Goal: Task Accomplishment & Management: Complete application form

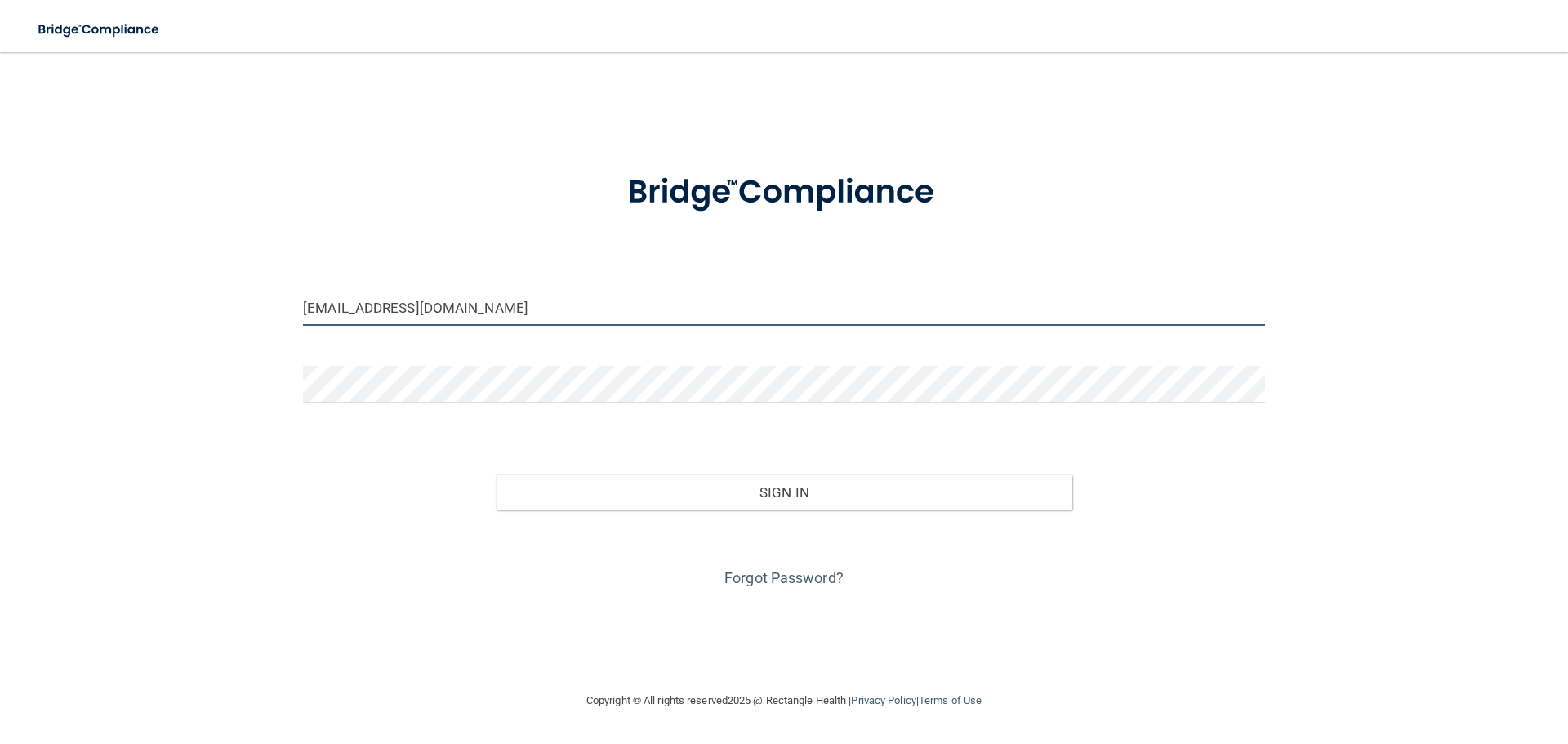
drag, startPoint x: 339, startPoint y: 308, endPoint x: 205, endPoint y: 302, distance: 134.1
click at [205, 302] on div "[EMAIL_ADDRESS][DOMAIN_NAME] Invalid email/password. You don't have permission …" at bounding box center [783, 372] width 1502 height 606
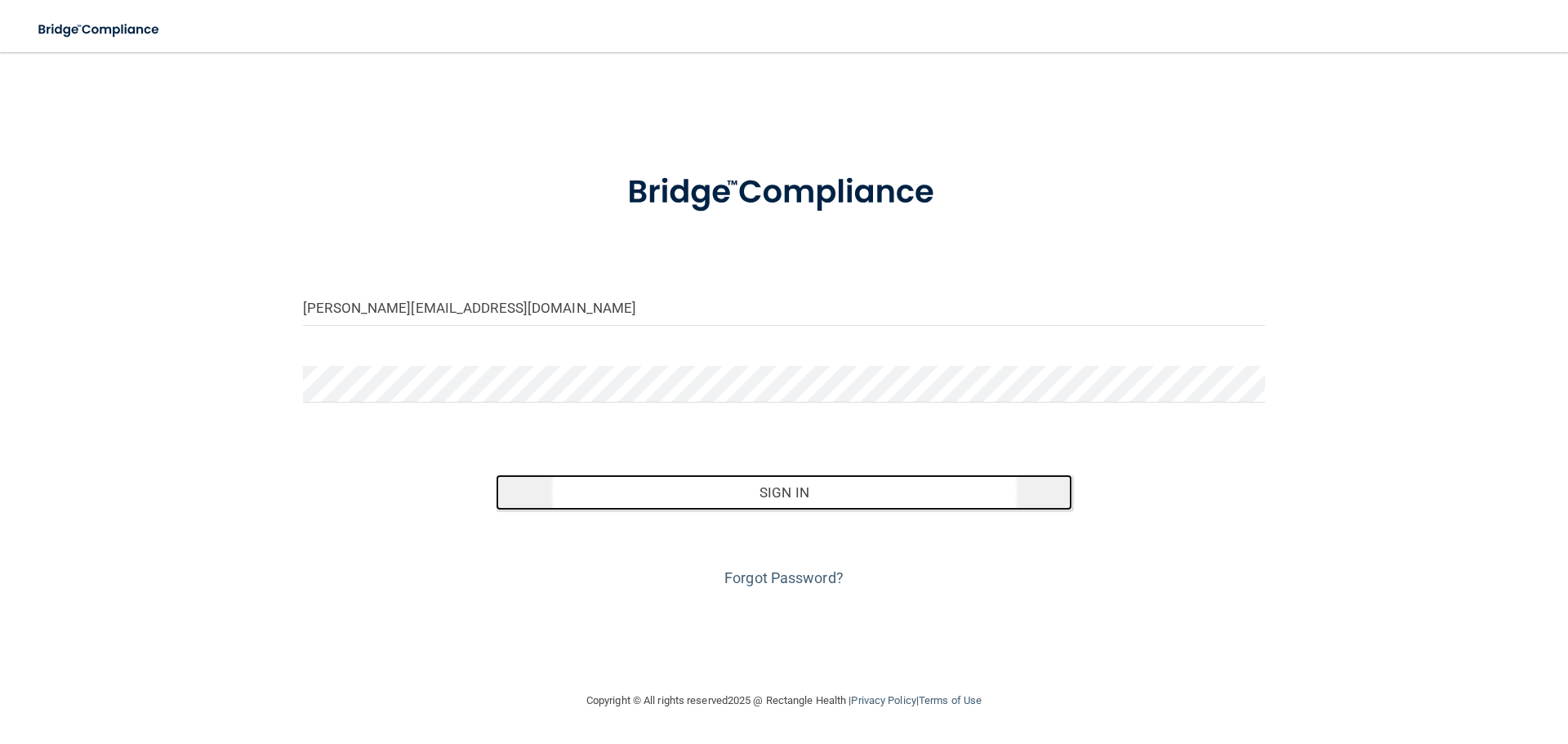
click at [779, 501] on button "Sign In" at bounding box center [784, 492] width 577 height 36
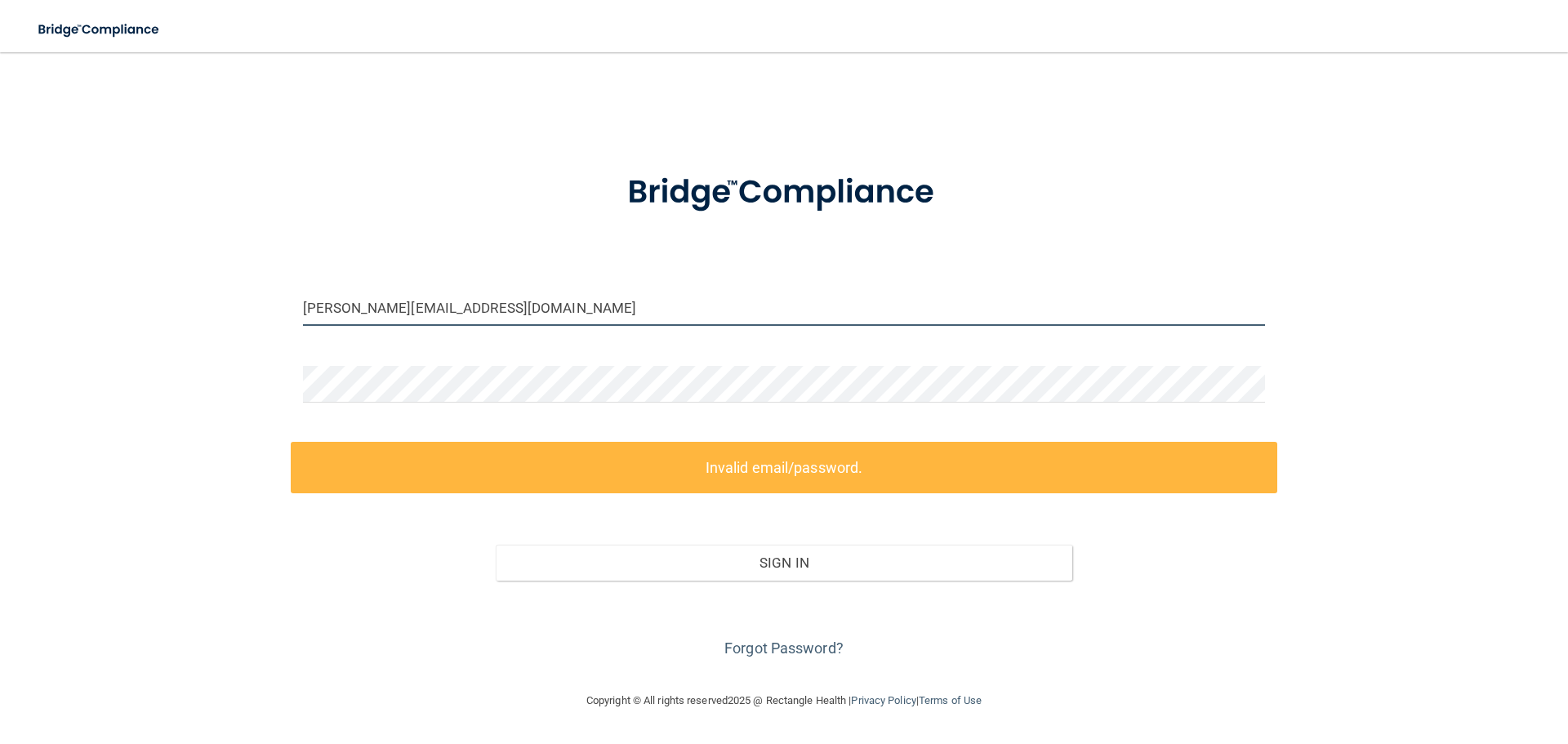
drag, startPoint x: 333, startPoint y: 310, endPoint x: 241, endPoint y: 309, distance: 92.0
click at [241, 309] on div "[PERSON_NAME][EMAIL_ADDRESS][DOMAIN_NAME] Invalid email/password. You don't hav…" at bounding box center [783, 372] width 1502 height 606
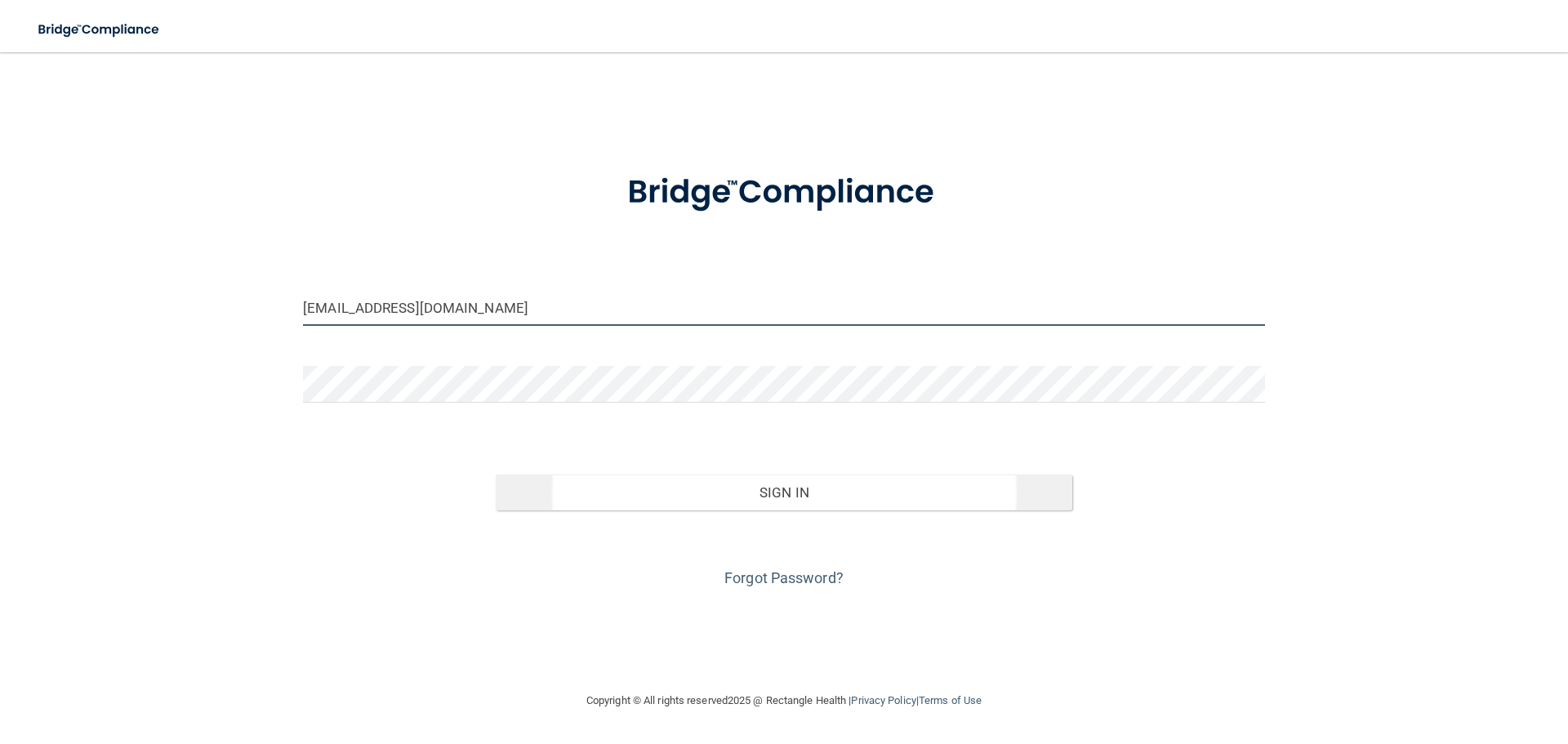
type input "[EMAIL_ADDRESS][DOMAIN_NAME]"
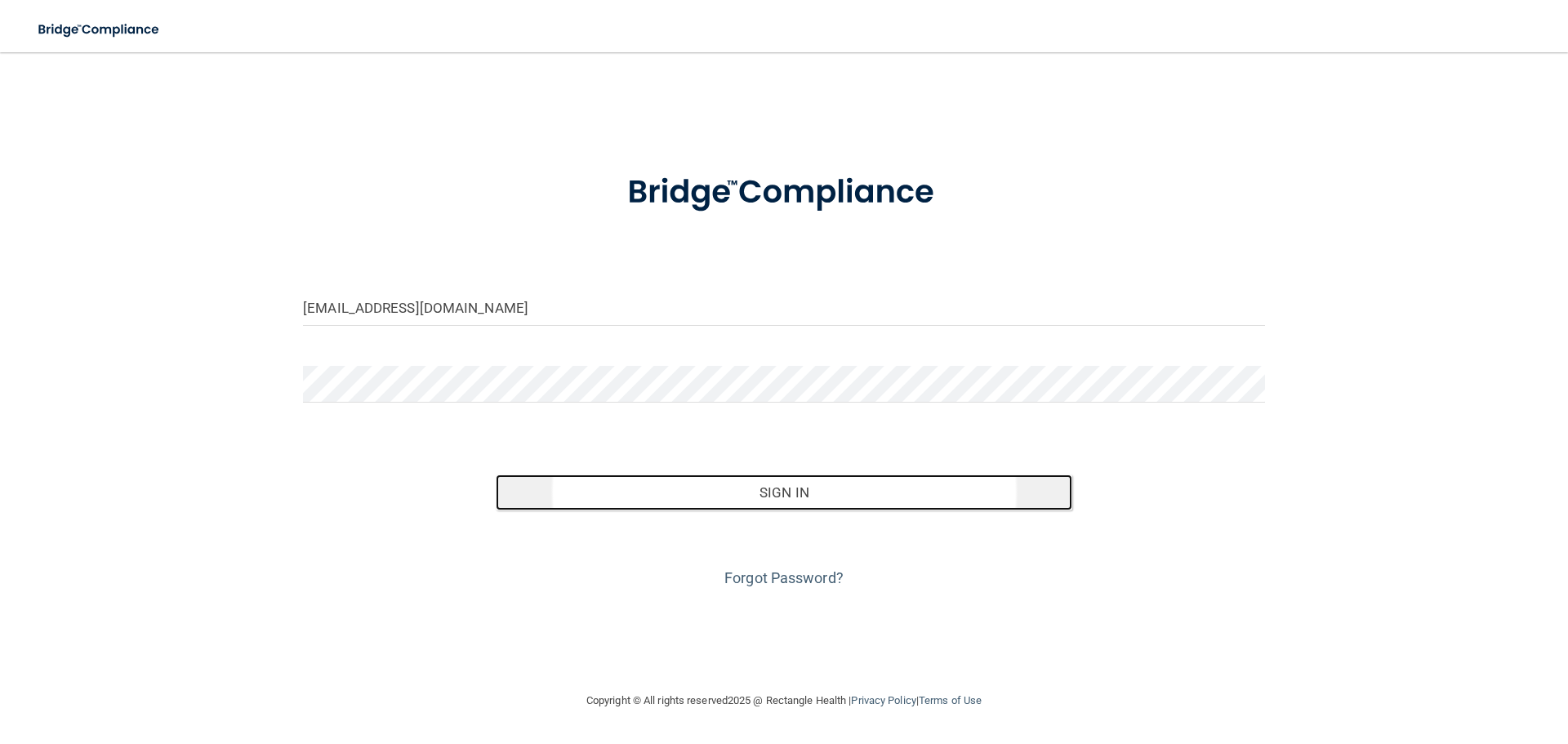
click at [759, 492] on button "Sign In" at bounding box center [784, 492] width 577 height 36
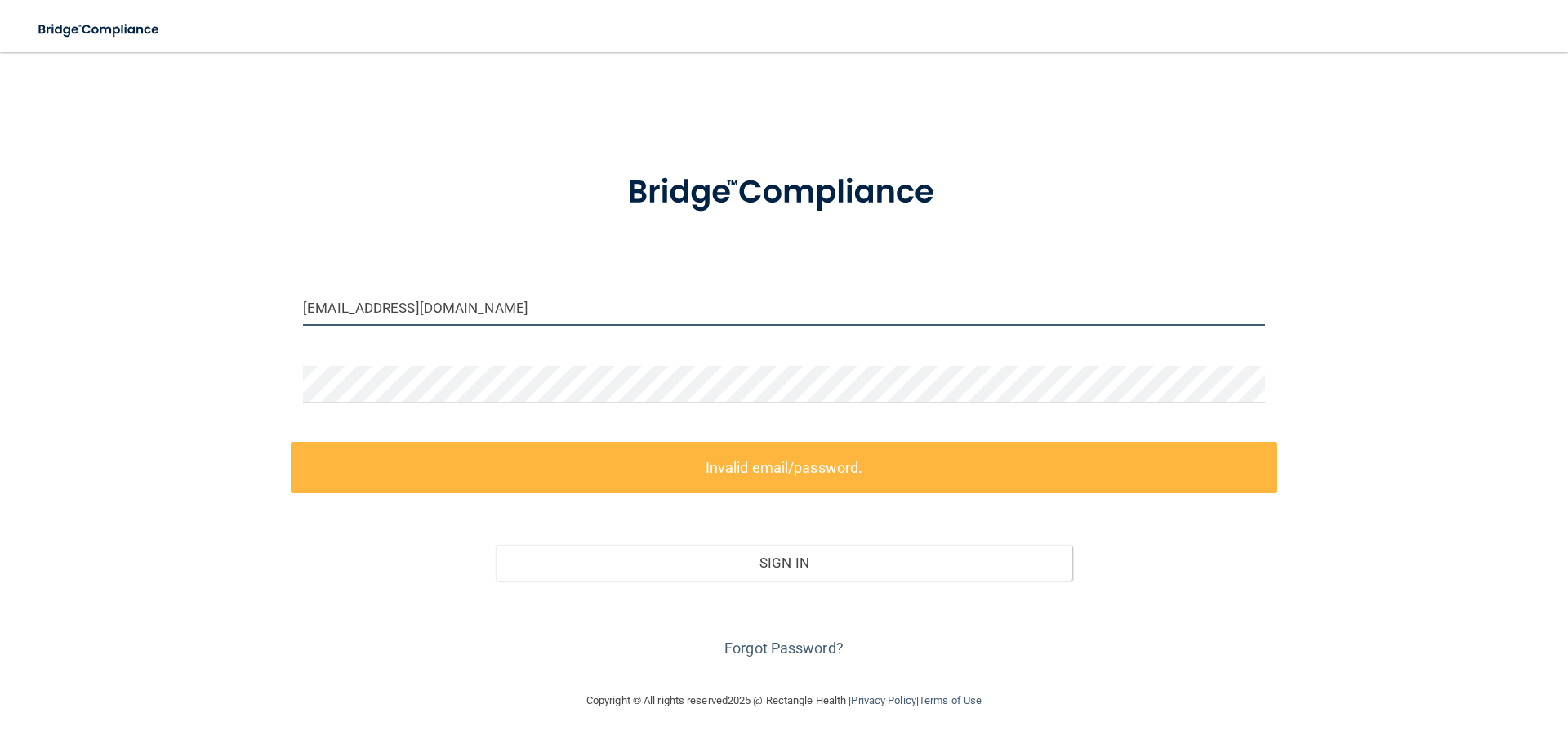
click at [551, 299] on input "[EMAIL_ADDRESS][DOMAIN_NAME]" at bounding box center [783, 307] width 961 height 37
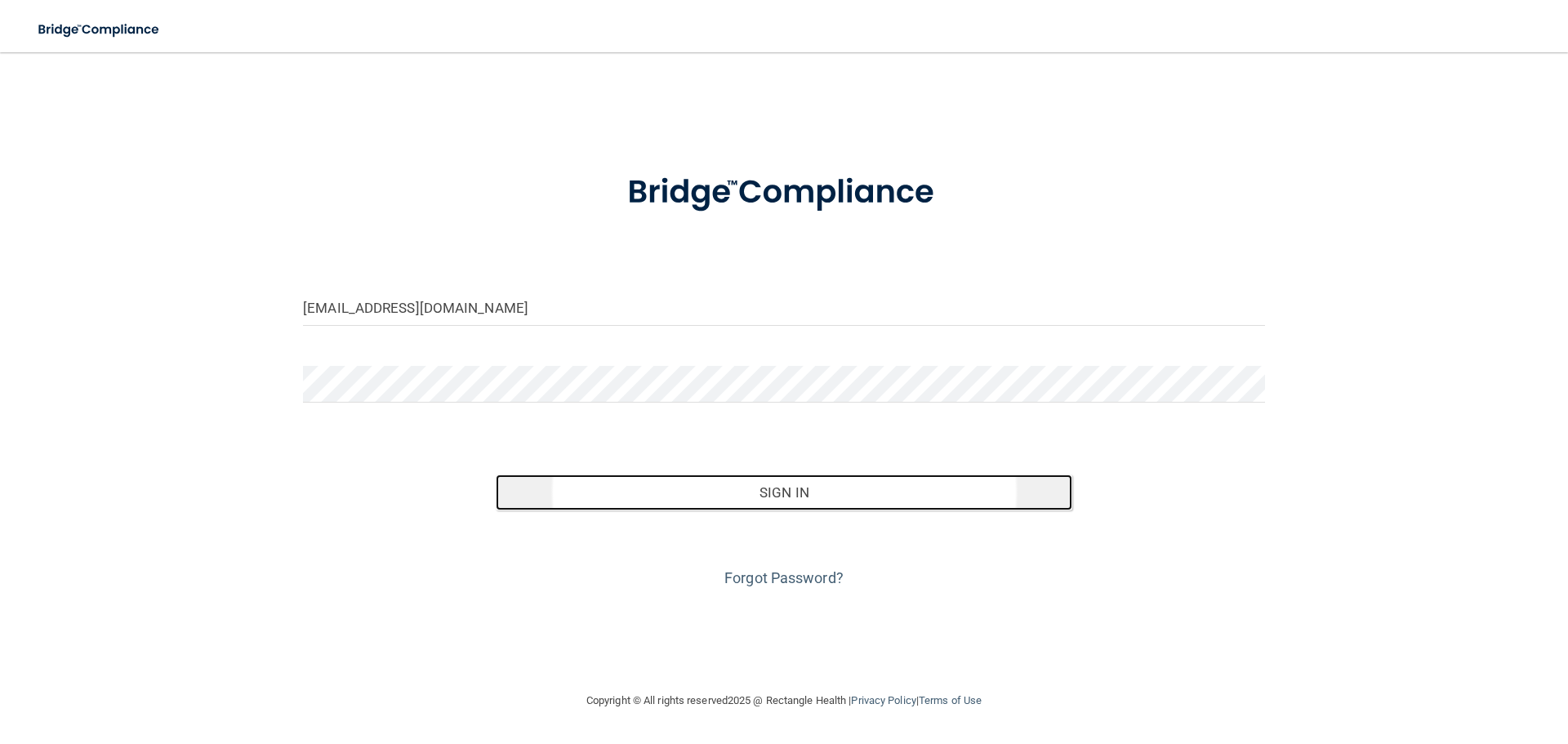
click at [811, 502] on button "Sign In" at bounding box center [784, 492] width 577 height 36
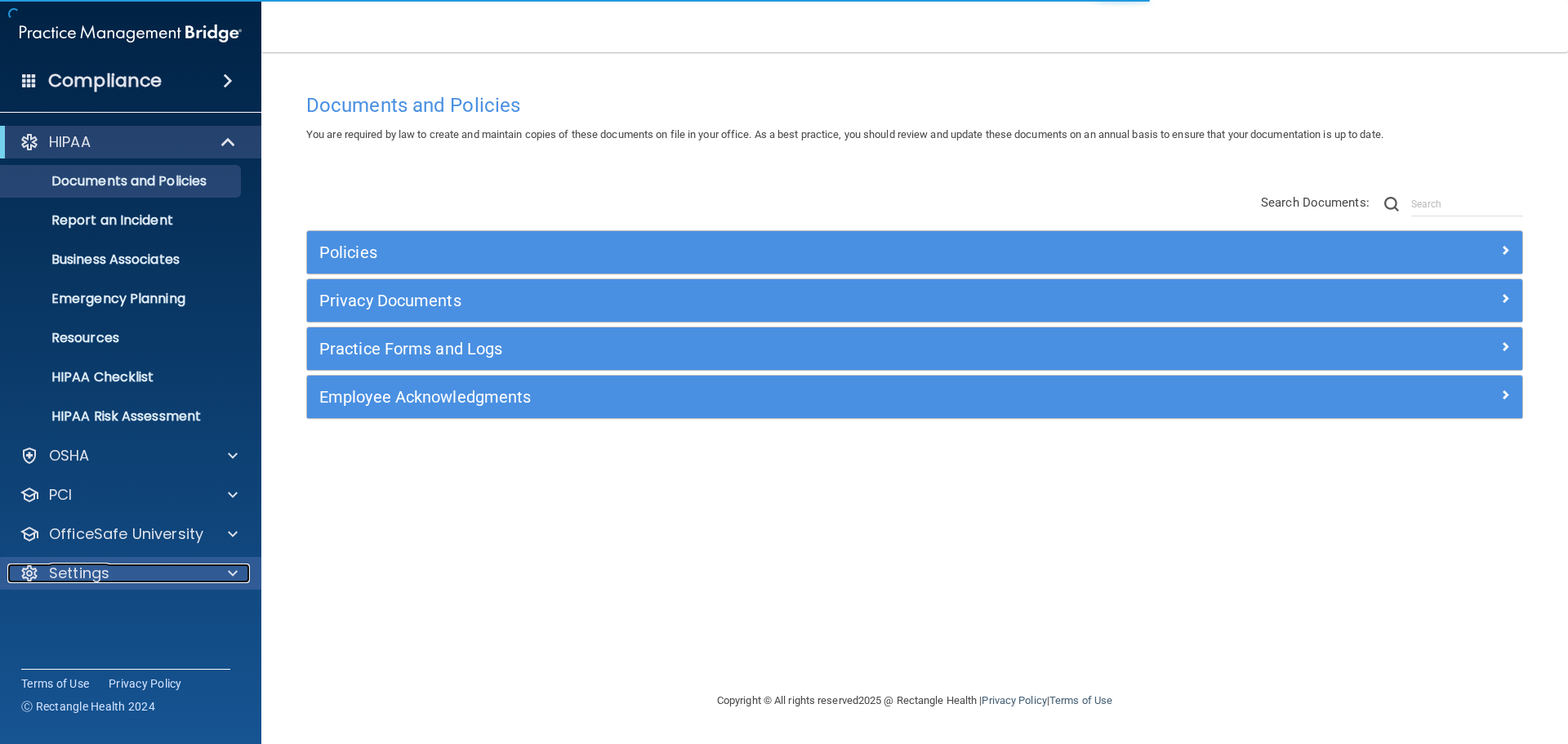
click at [240, 582] on div at bounding box center [230, 572] width 41 height 20
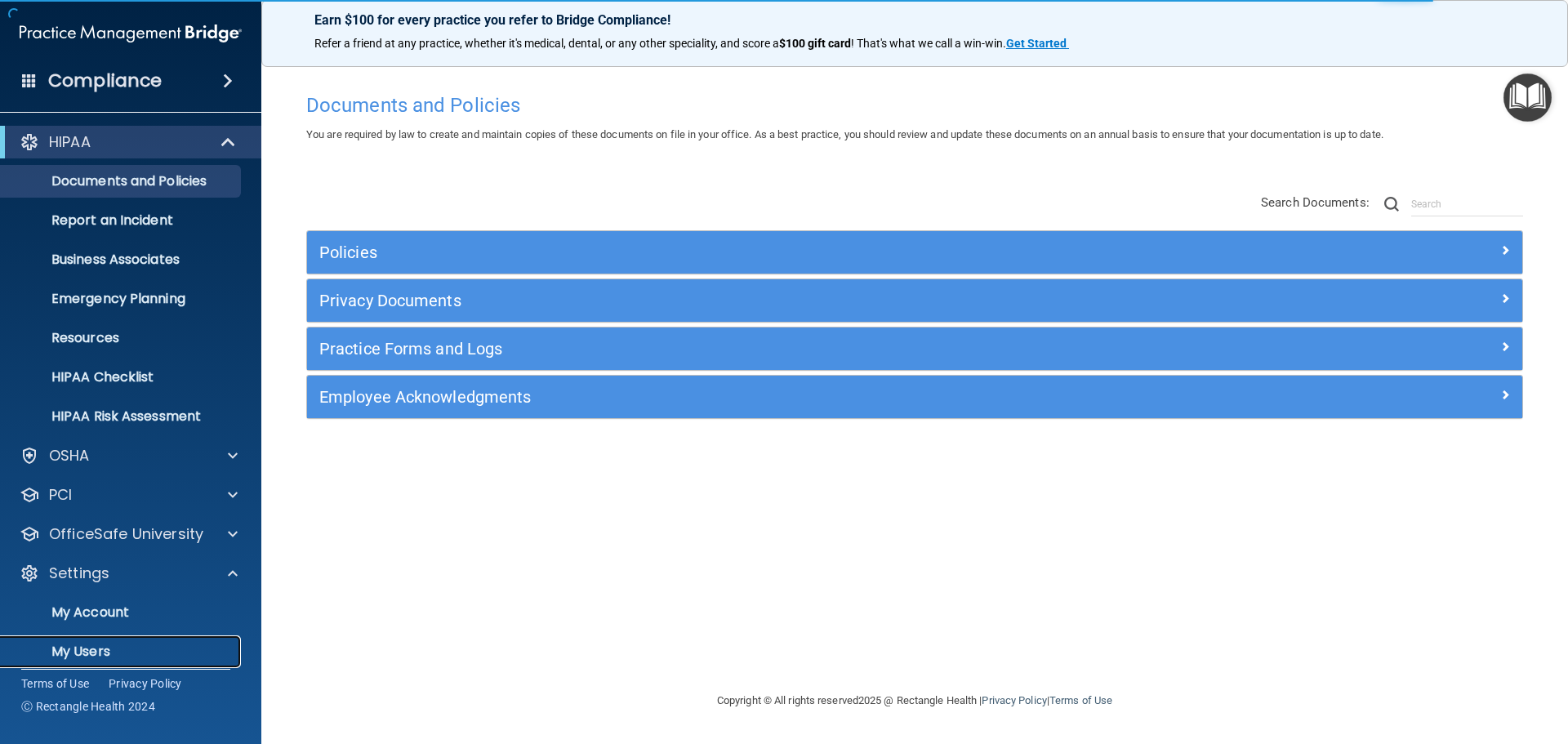
click at [96, 657] on p "My Users" at bounding box center [122, 652] width 223 height 17
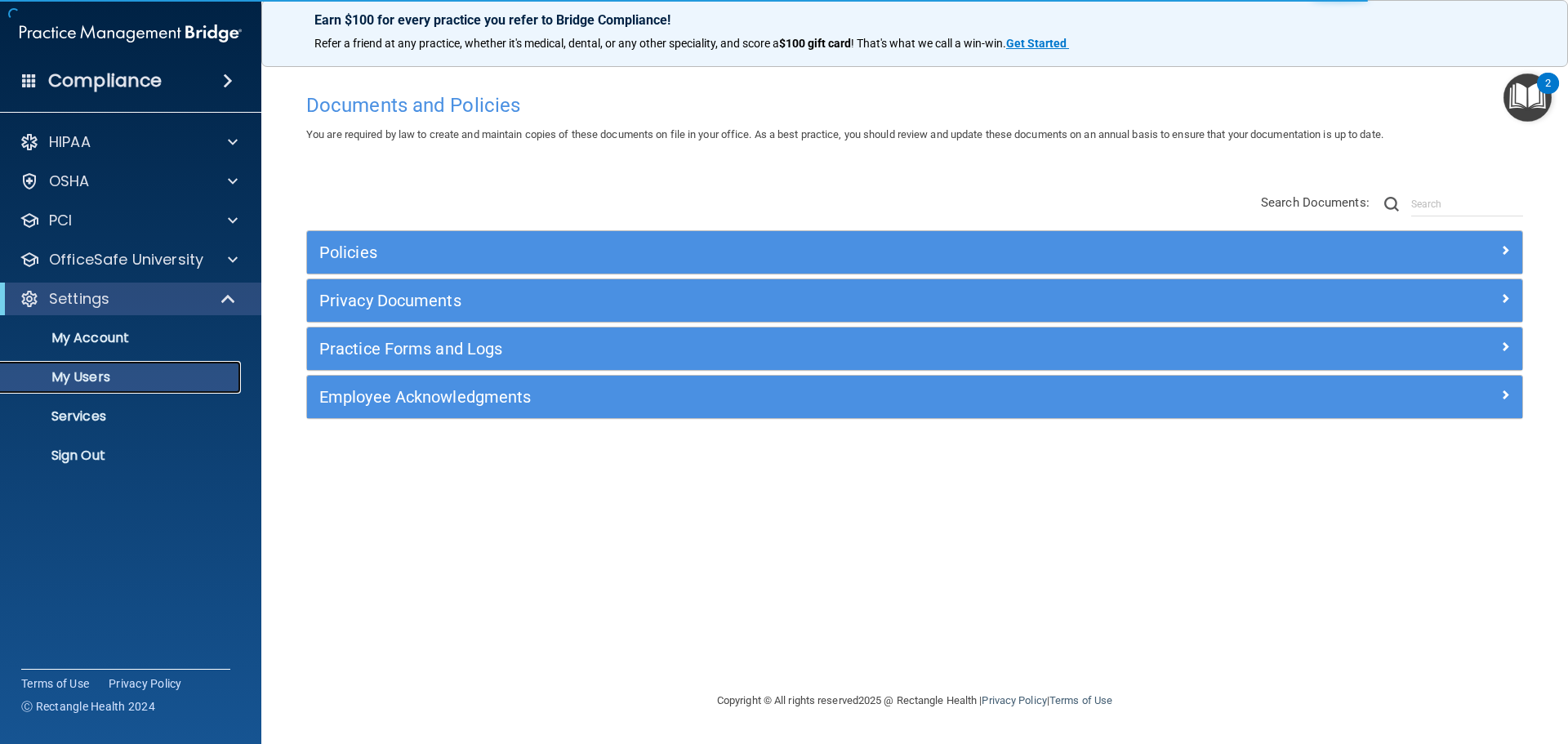
select select "20"
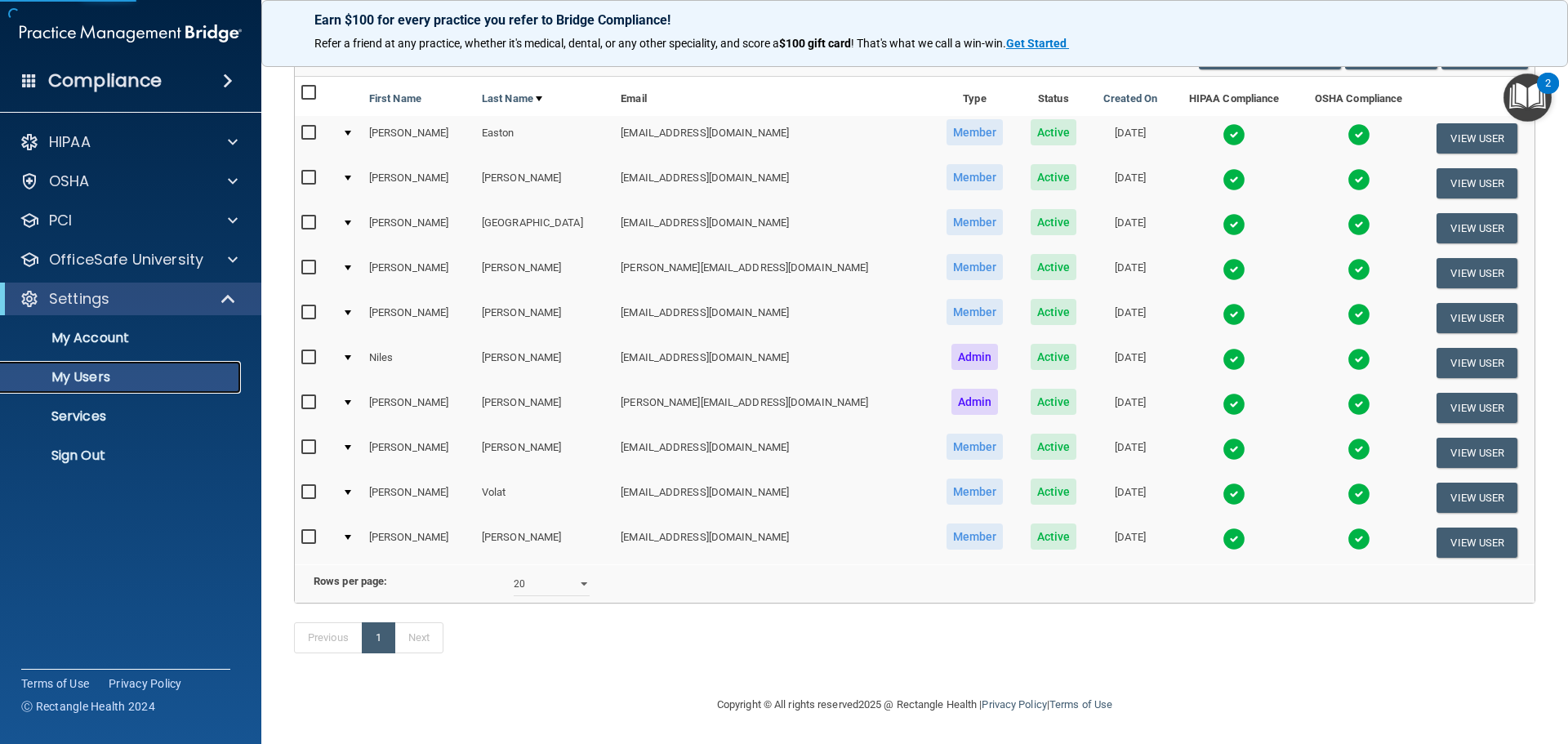
scroll to position [77, 0]
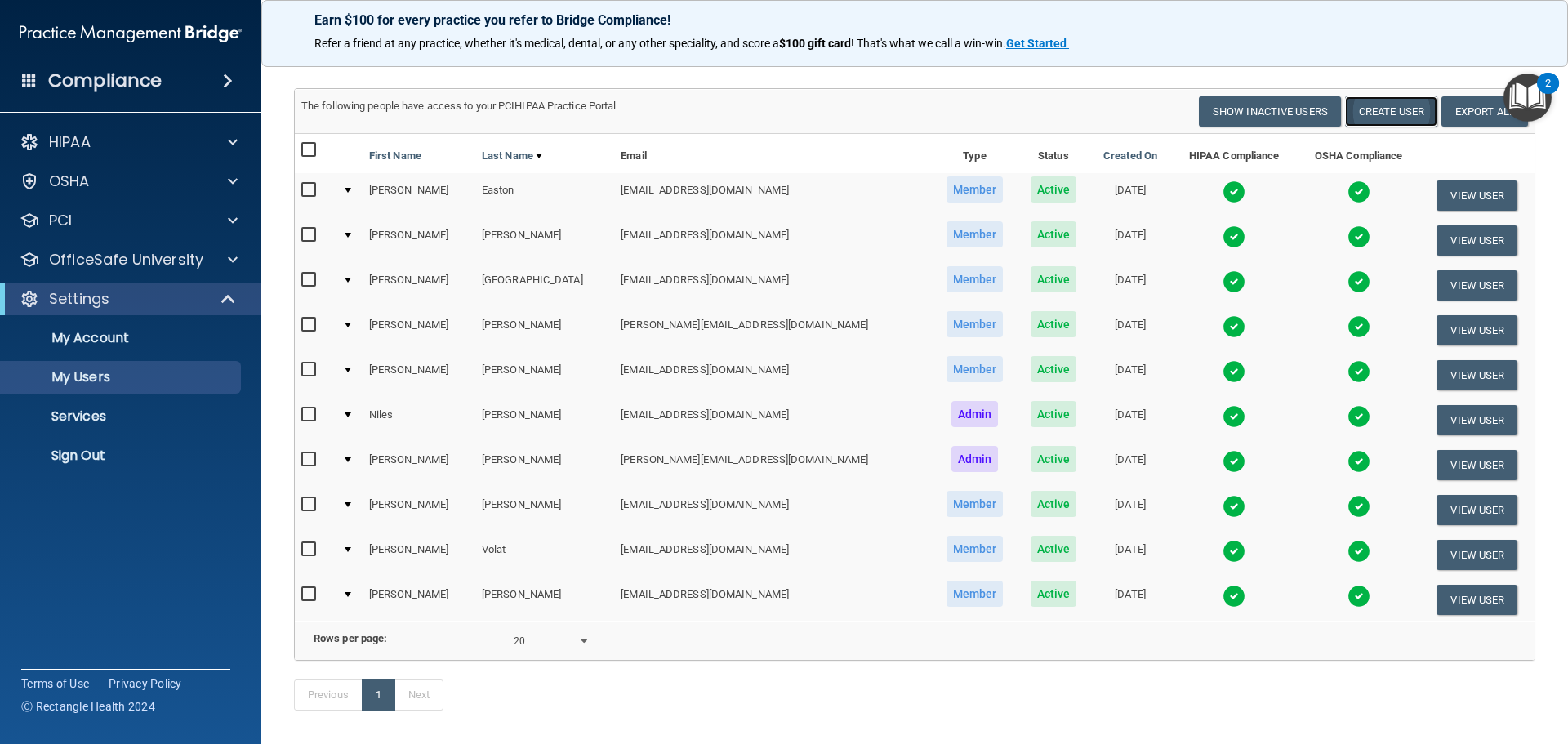
click at [1374, 110] on button "Create User" at bounding box center [1391, 111] width 92 height 31
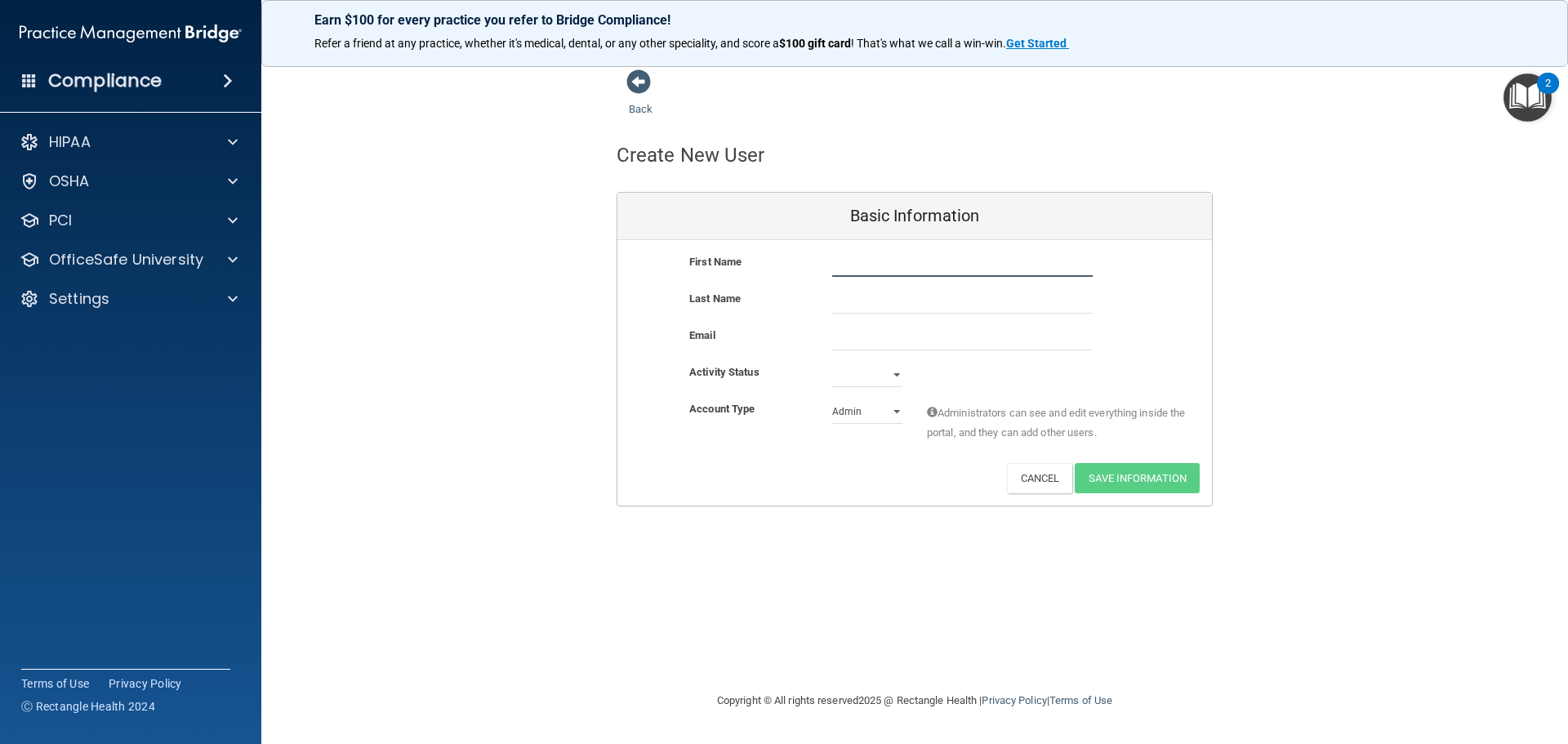
click at [972, 267] on input "text" at bounding box center [962, 265] width 260 height 24
type input "[PERSON_NAME]"
click at [942, 294] on input "text" at bounding box center [962, 301] width 260 height 24
type input "Crews"
click at [922, 326] on input "email" at bounding box center [962, 338] width 260 height 24
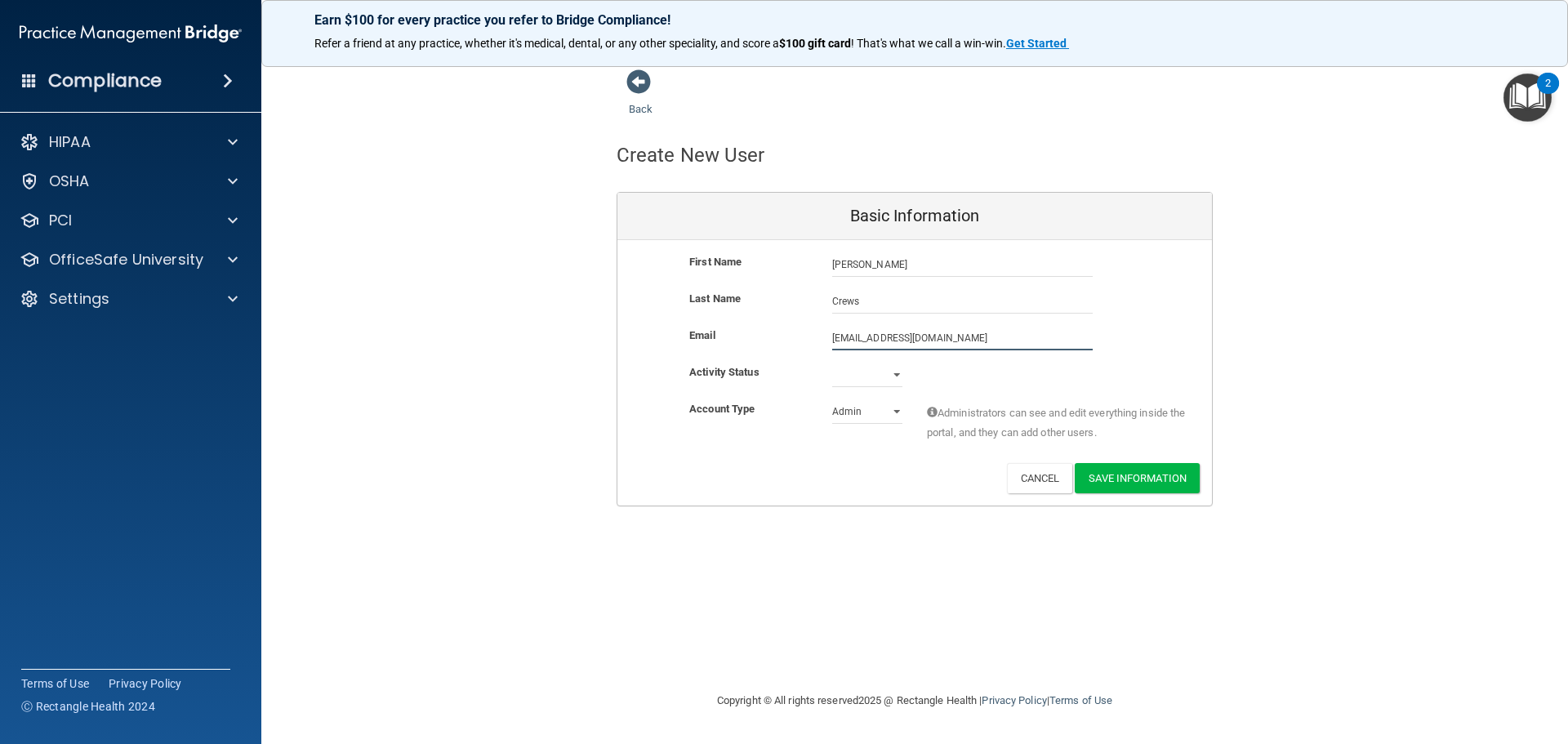
type input "[EMAIL_ADDRESS][DOMAIN_NAME]"
click at [894, 373] on select "Active Inactive" at bounding box center [868, 374] width 71 height 24
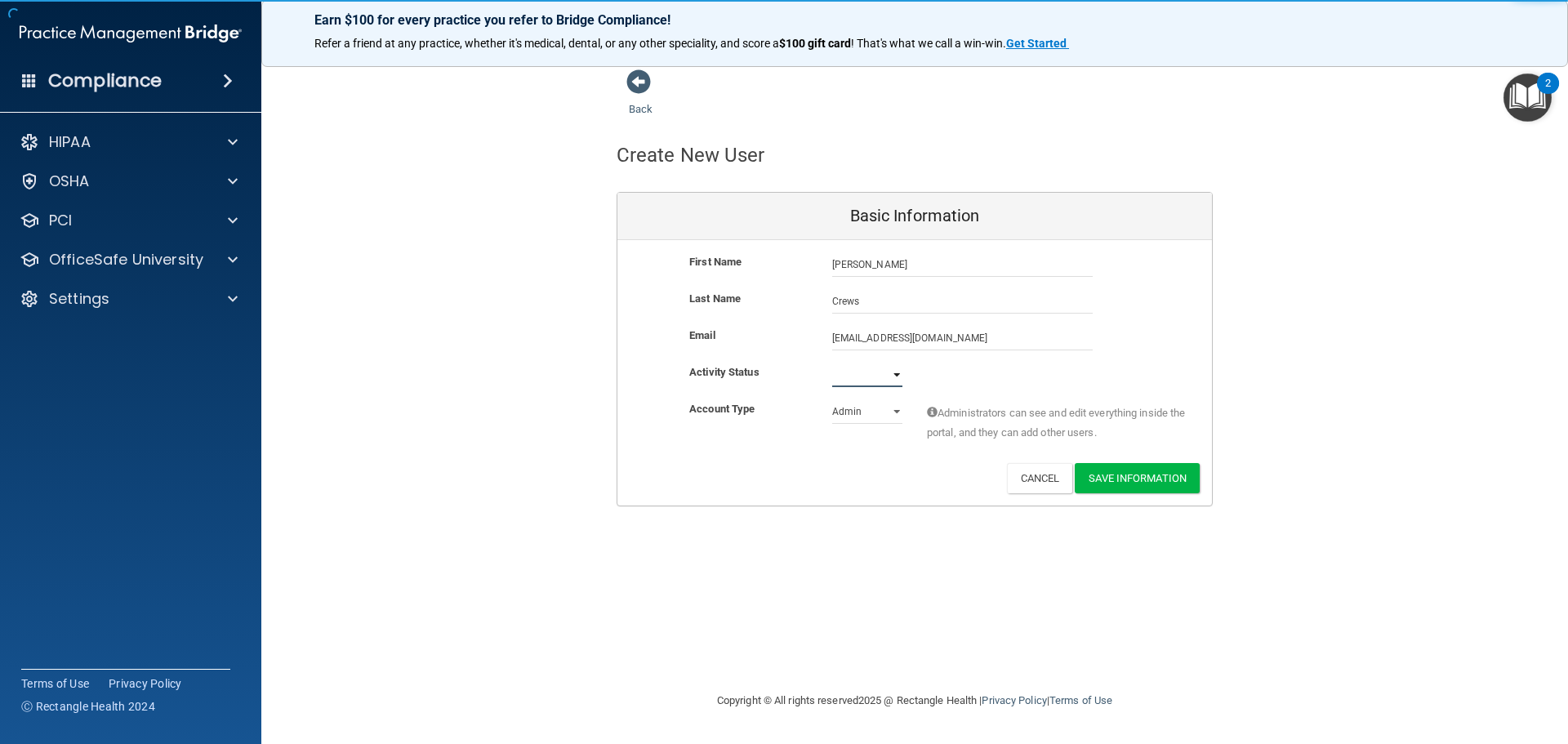
select select "active"
click at [832, 362] on select "Active Inactive" at bounding box center [868, 374] width 71 height 24
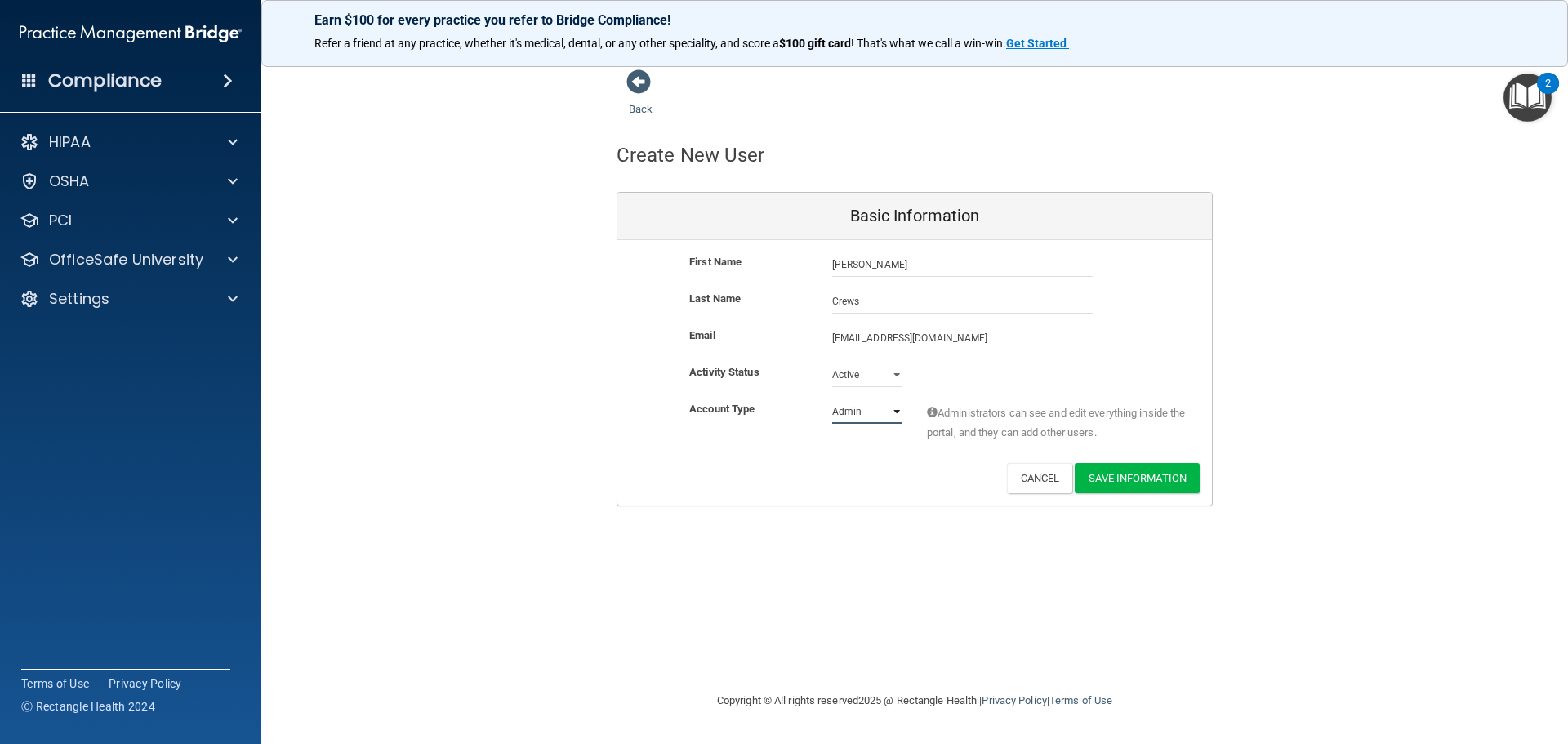
click at [888, 408] on select "Admin Member" at bounding box center [868, 411] width 71 height 24
select select "practice_member"
click at [832, 399] on select "Admin Member" at bounding box center [868, 411] width 71 height 24
click at [1126, 475] on button "Save Information" at bounding box center [1137, 477] width 124 height 31
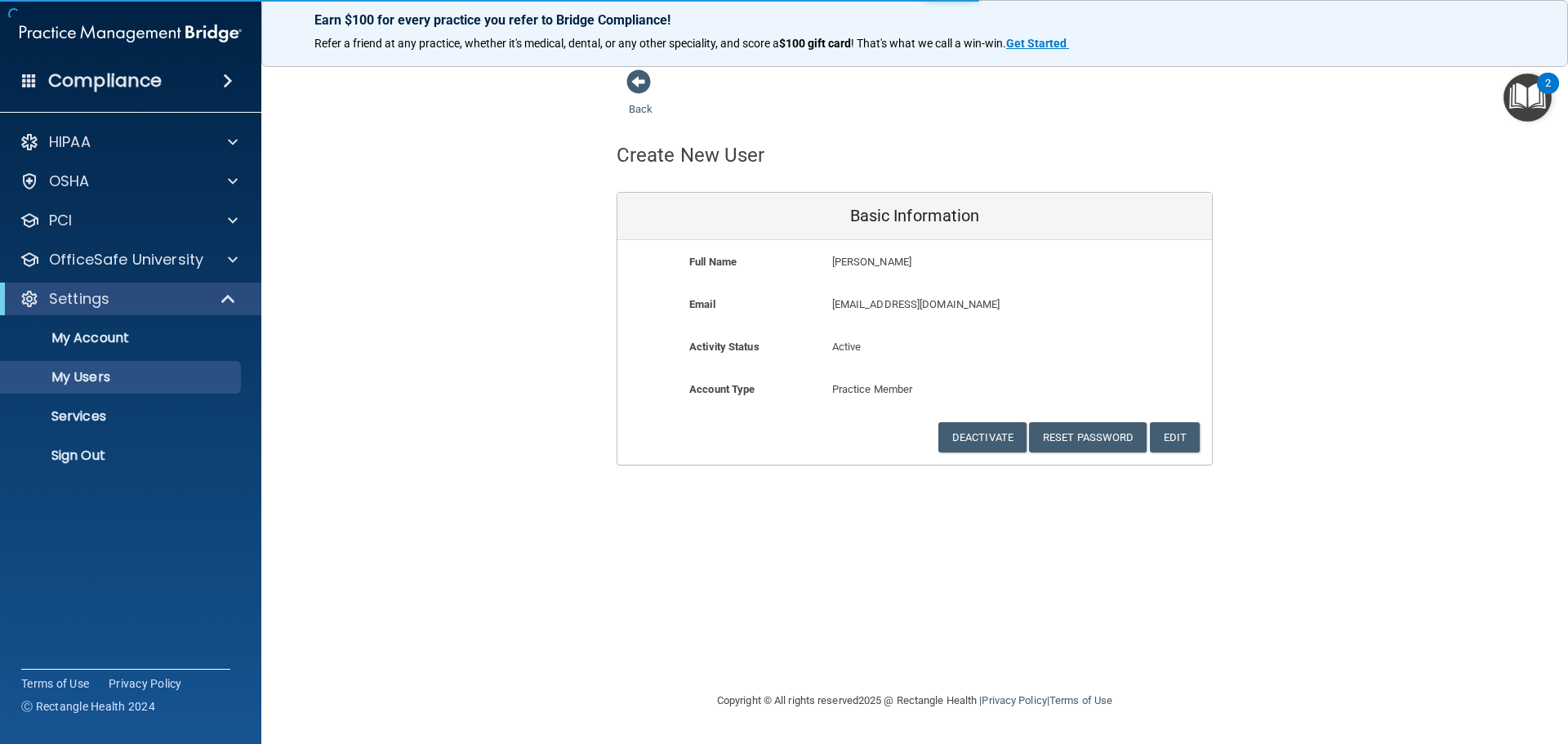
select select "20"
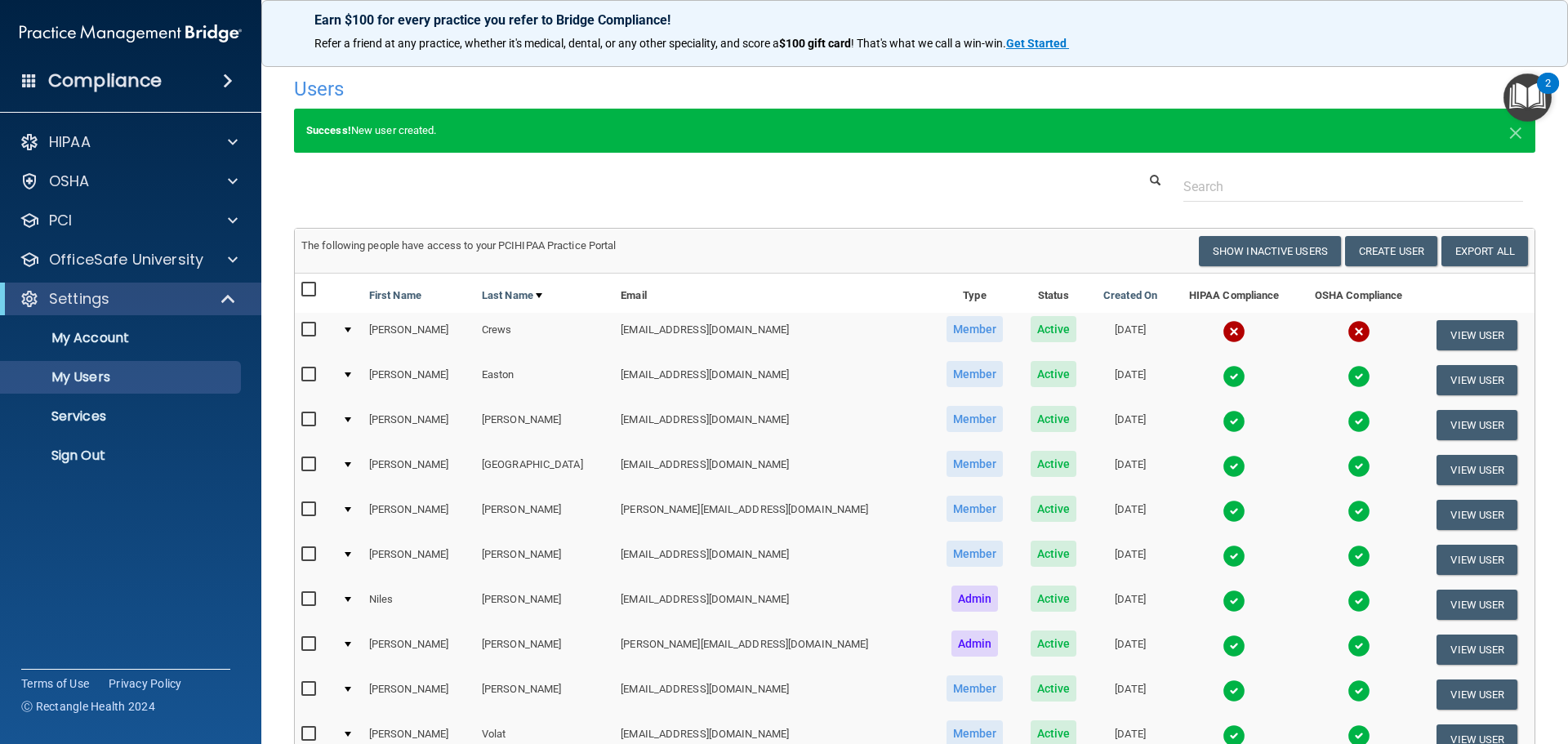
click at [1222, 331] on img at bounding box center [1234, 332] width 23 height 23
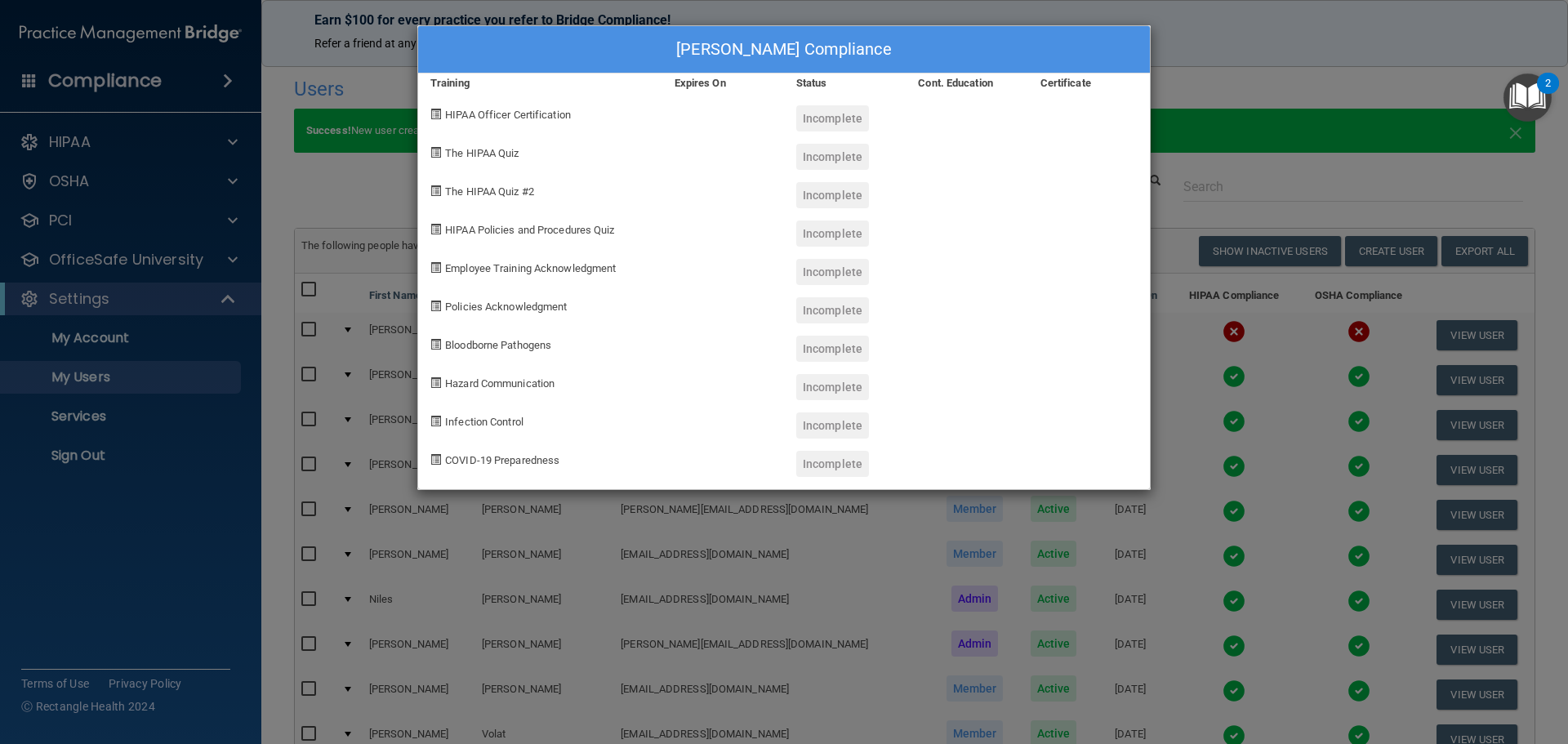
click at [1214, 76] on div "[PERSON_NAME] Compliance Training Expires On Status Cont. Education Certificate…" at bounding box center [784, 372] width 1568 height 744
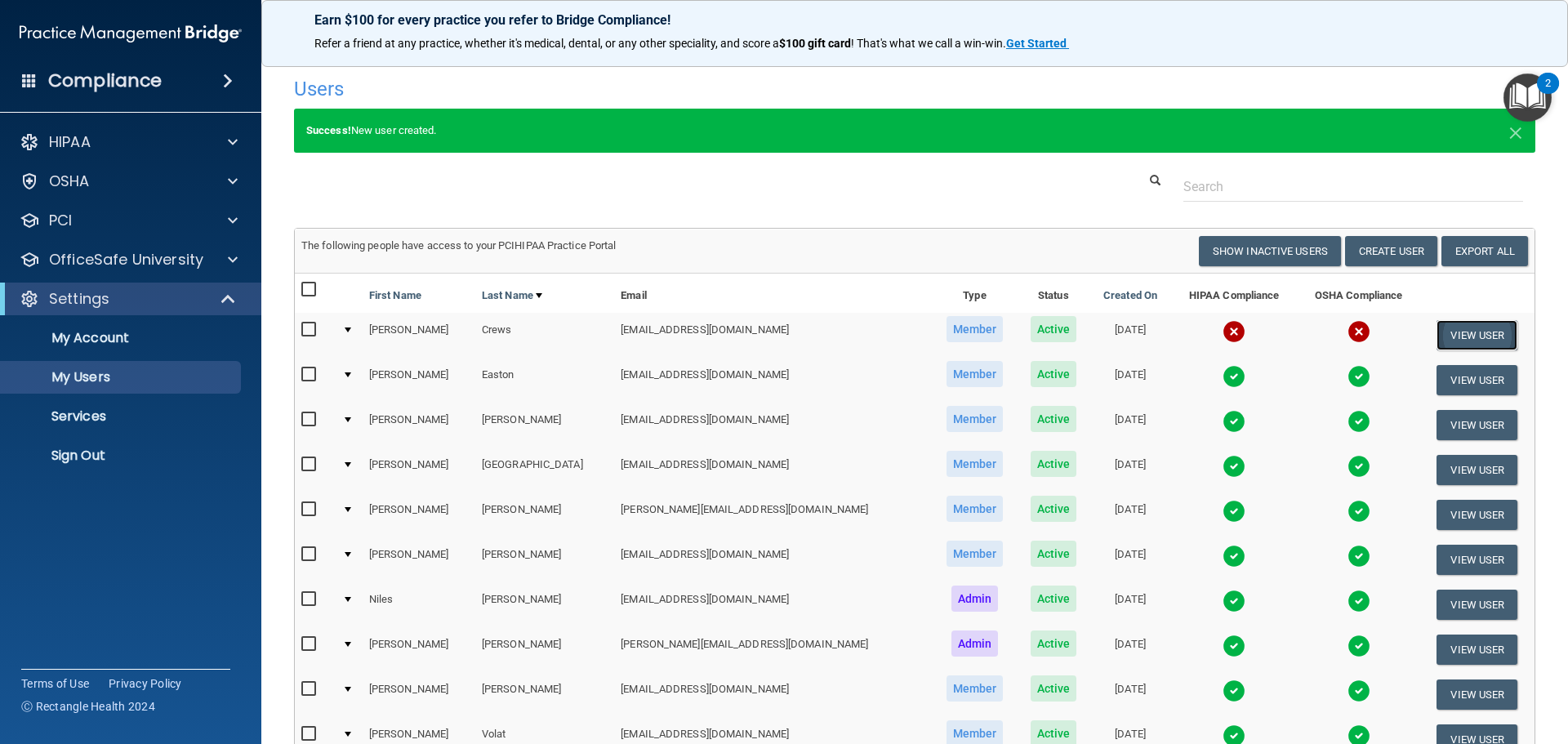
click at [1452, 333] on button "View User" at bounding box center [1476, 335] width 81 height 31
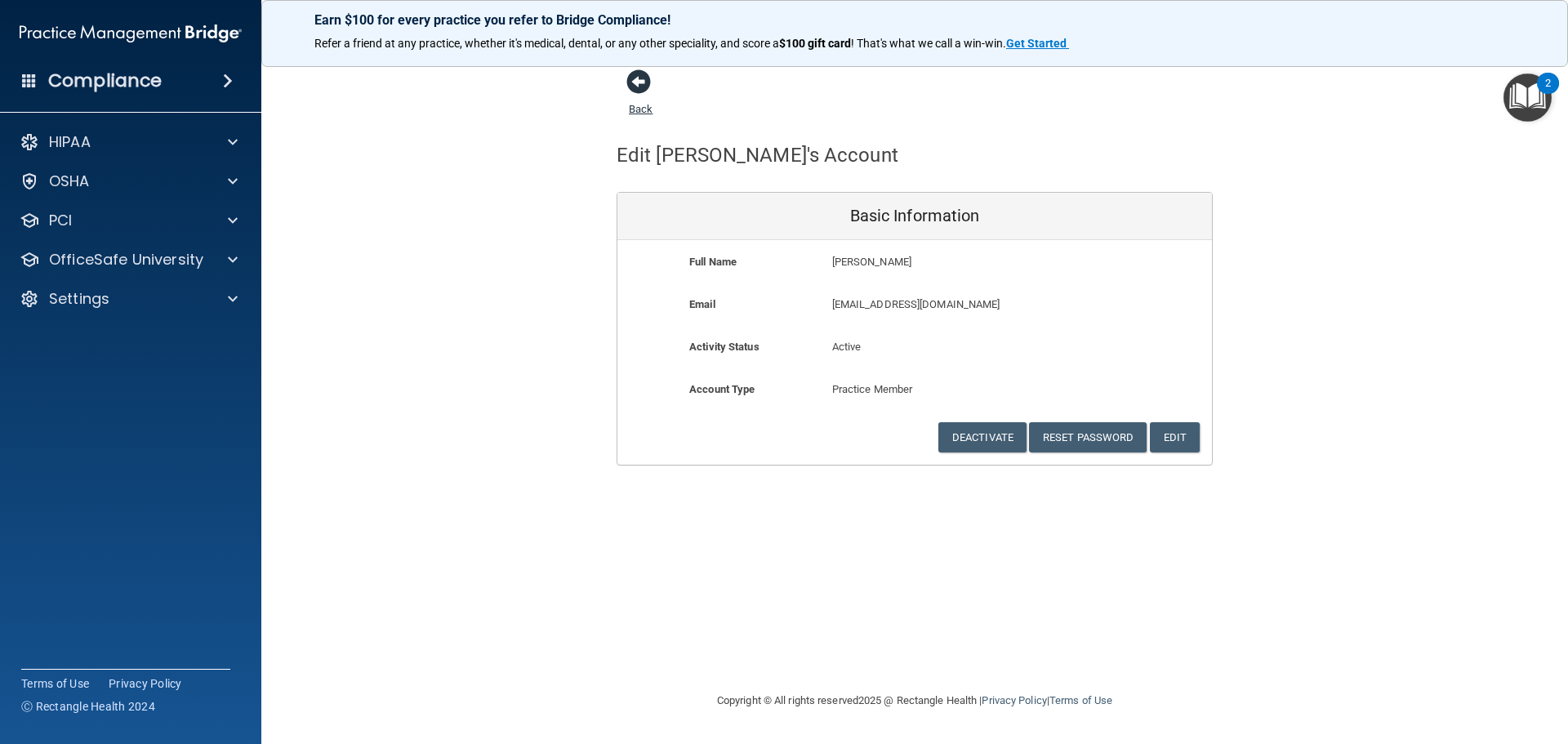
click at [637, 83] on span at bounding box center [638, 82] width 24 height 24
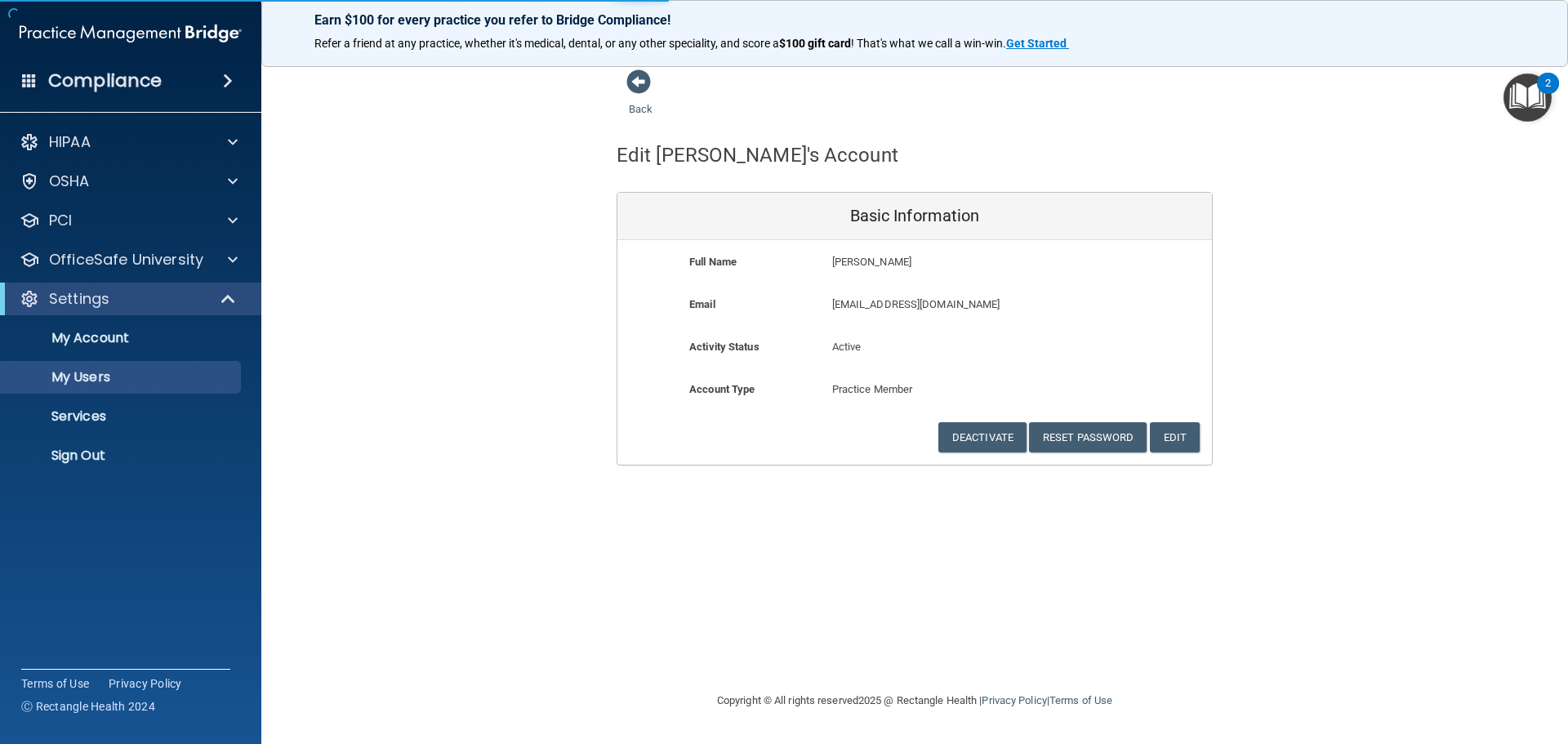
select select "20"
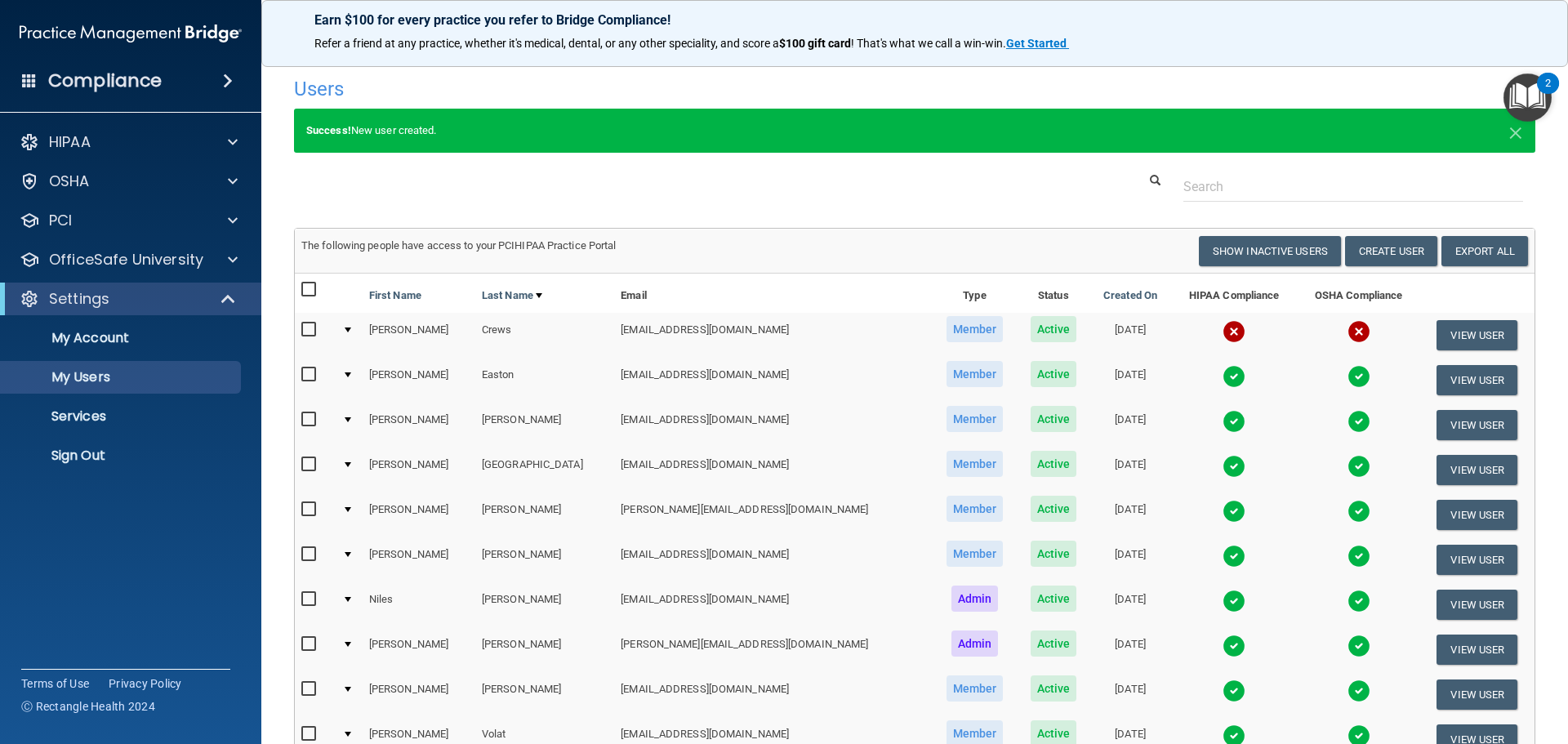
click at [1222, 331] on img at bounding box center [1234, 332] width 23 height 23
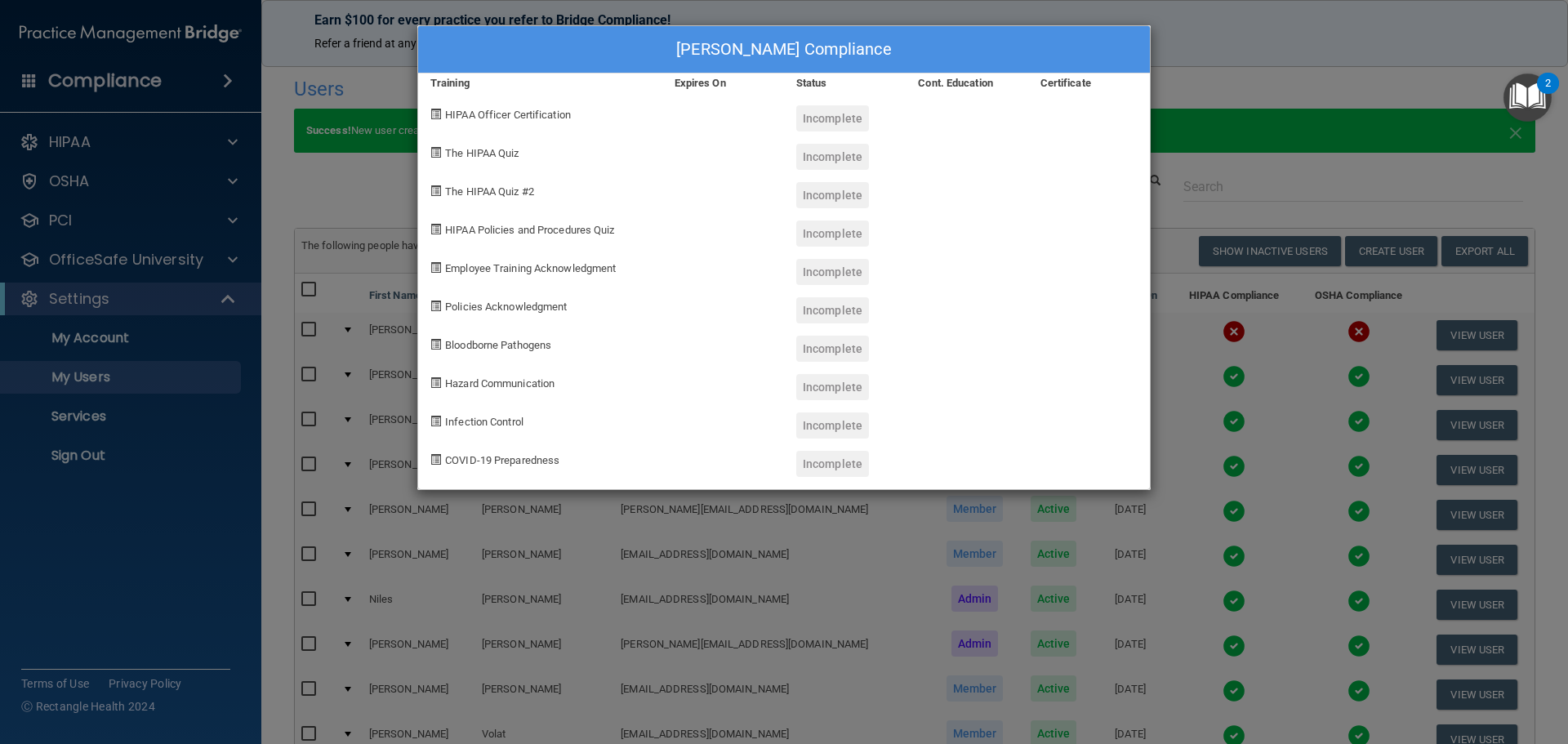
click at [1222, 116] on div "[PERSON_NAME] Compliance Training Expires On Status Cont. Education Certificate…" at bounding box center [784, 372] width 1568 height 744
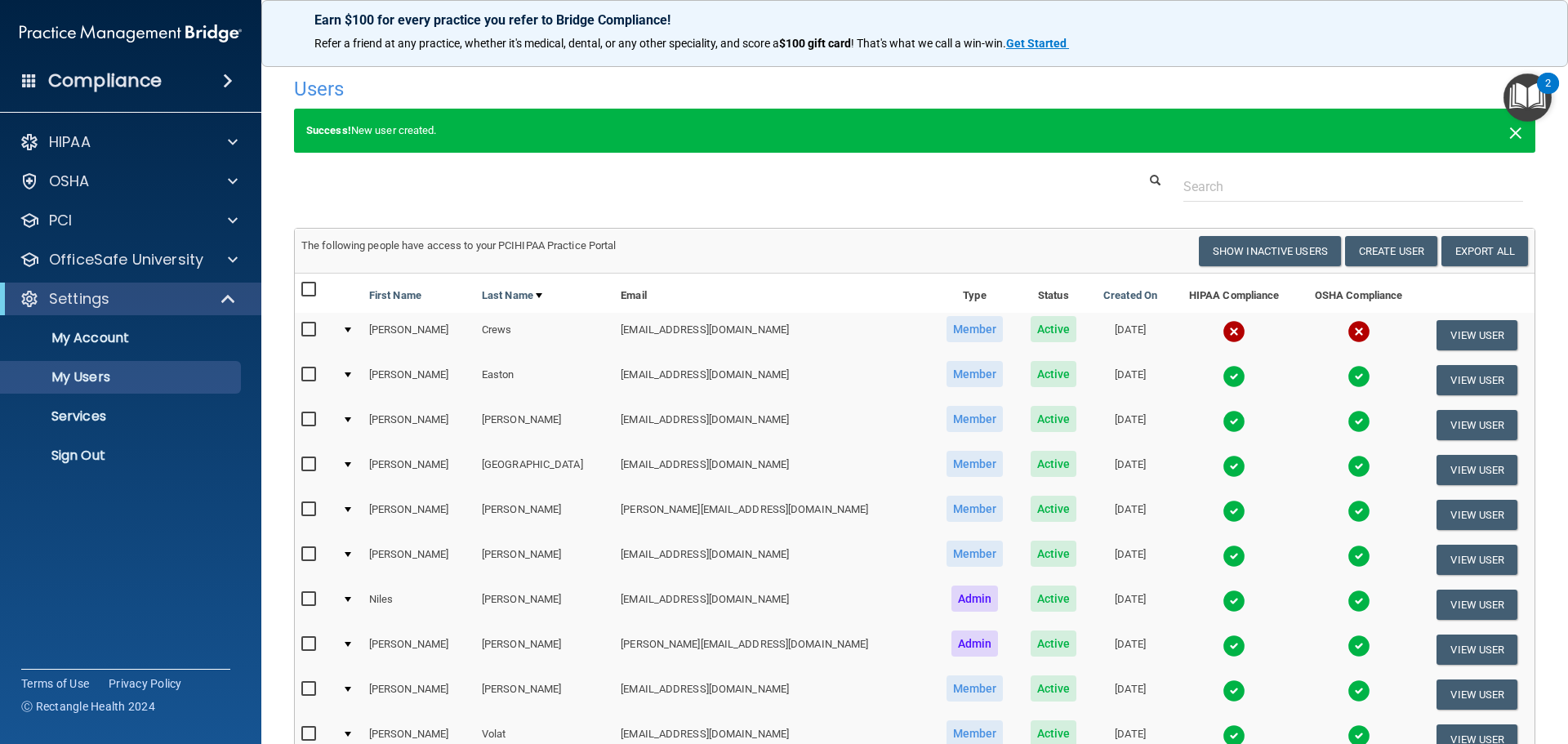
click at [1508, 131] on span "×" at bounding box center [1515, 130] width 15 height 33
click at [124, 373] on p "My Users" at bounding box center [122, 377] width 223 height 17
select select "20"
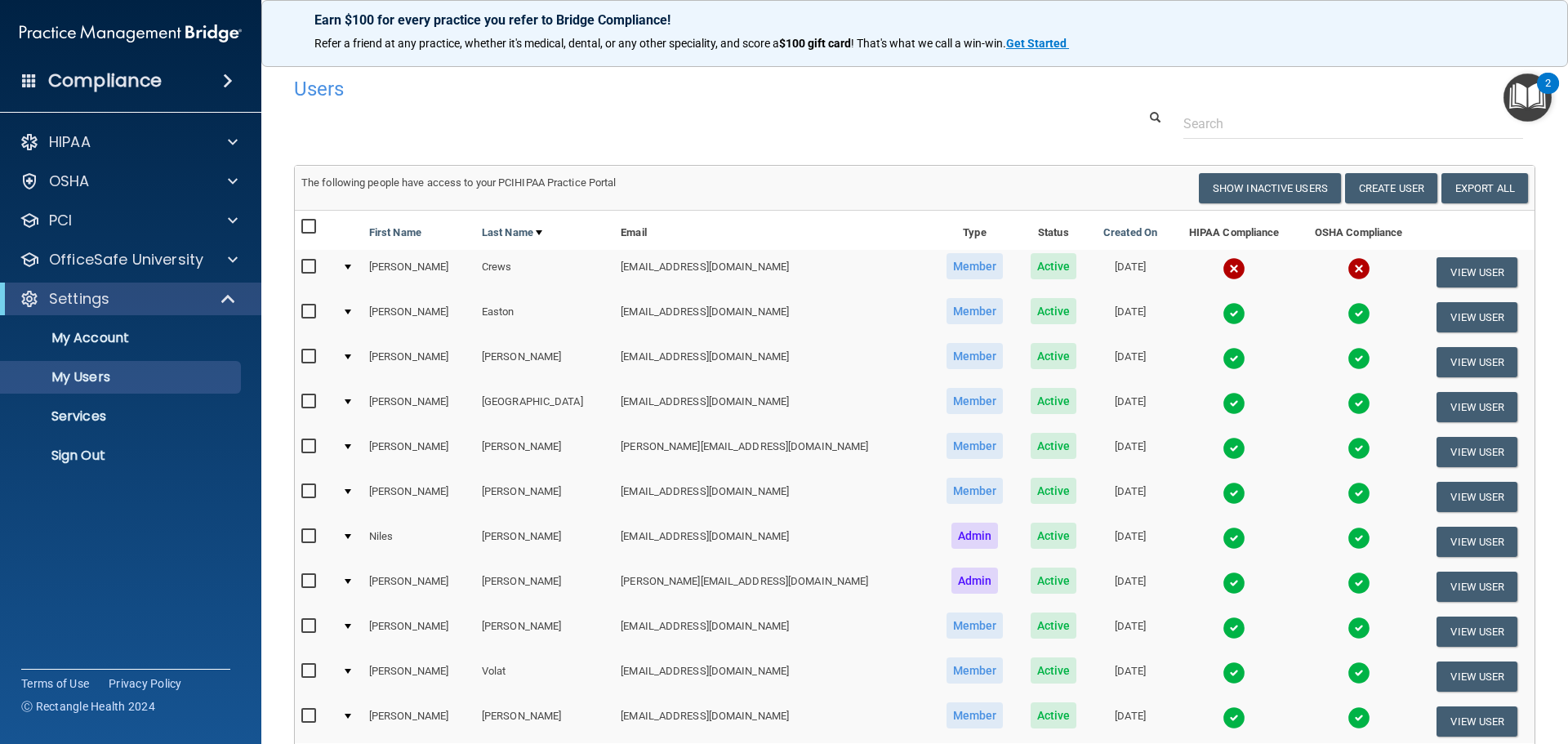
click at [1347, 271] on img at bounding box center [1358, 268] width 23 height 23
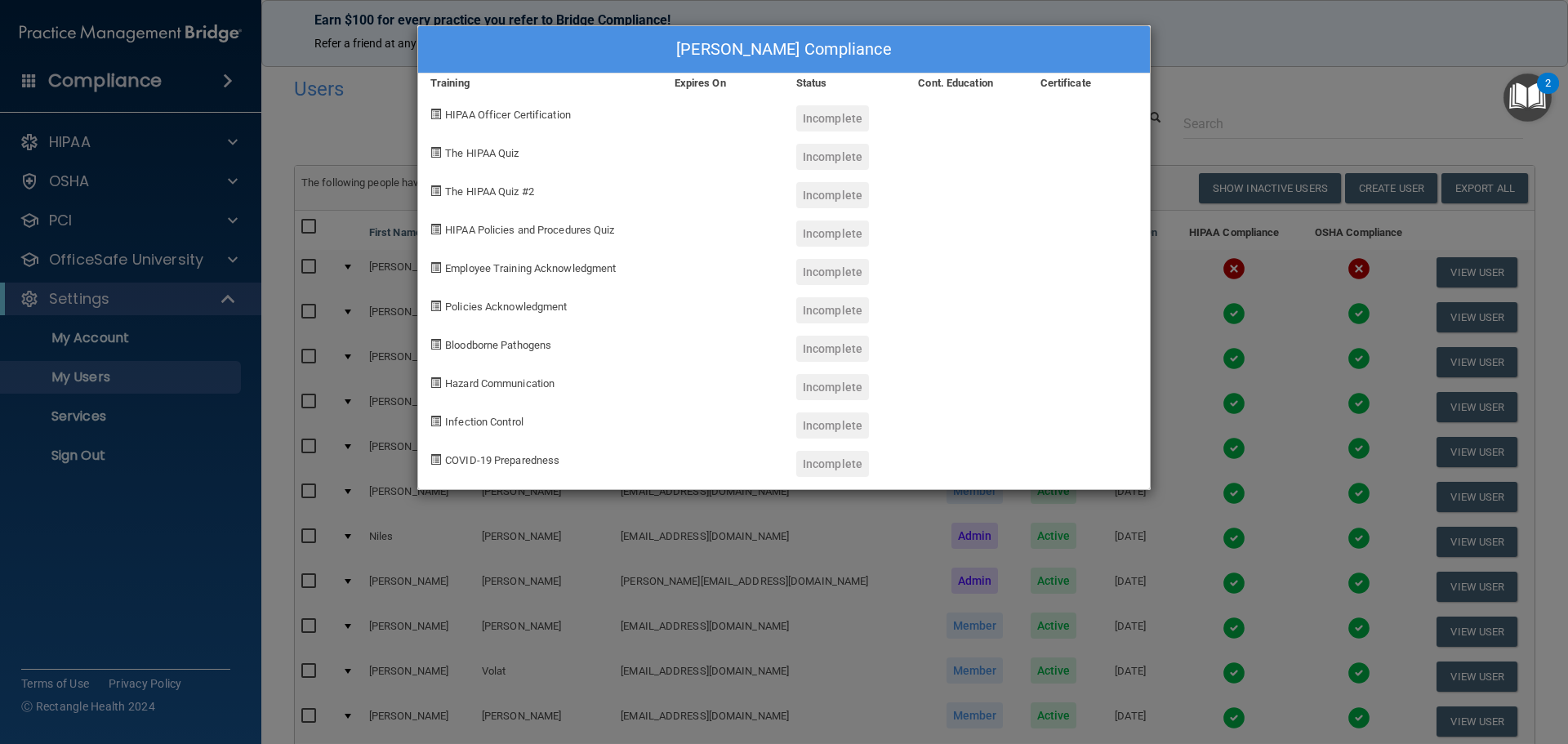
click at [1337, 147] on div "[PERSON_NAME] Compliance Training Expires On Status Cont. Education Certificate…" at bounding box center [784, 372] width 1568 height 744
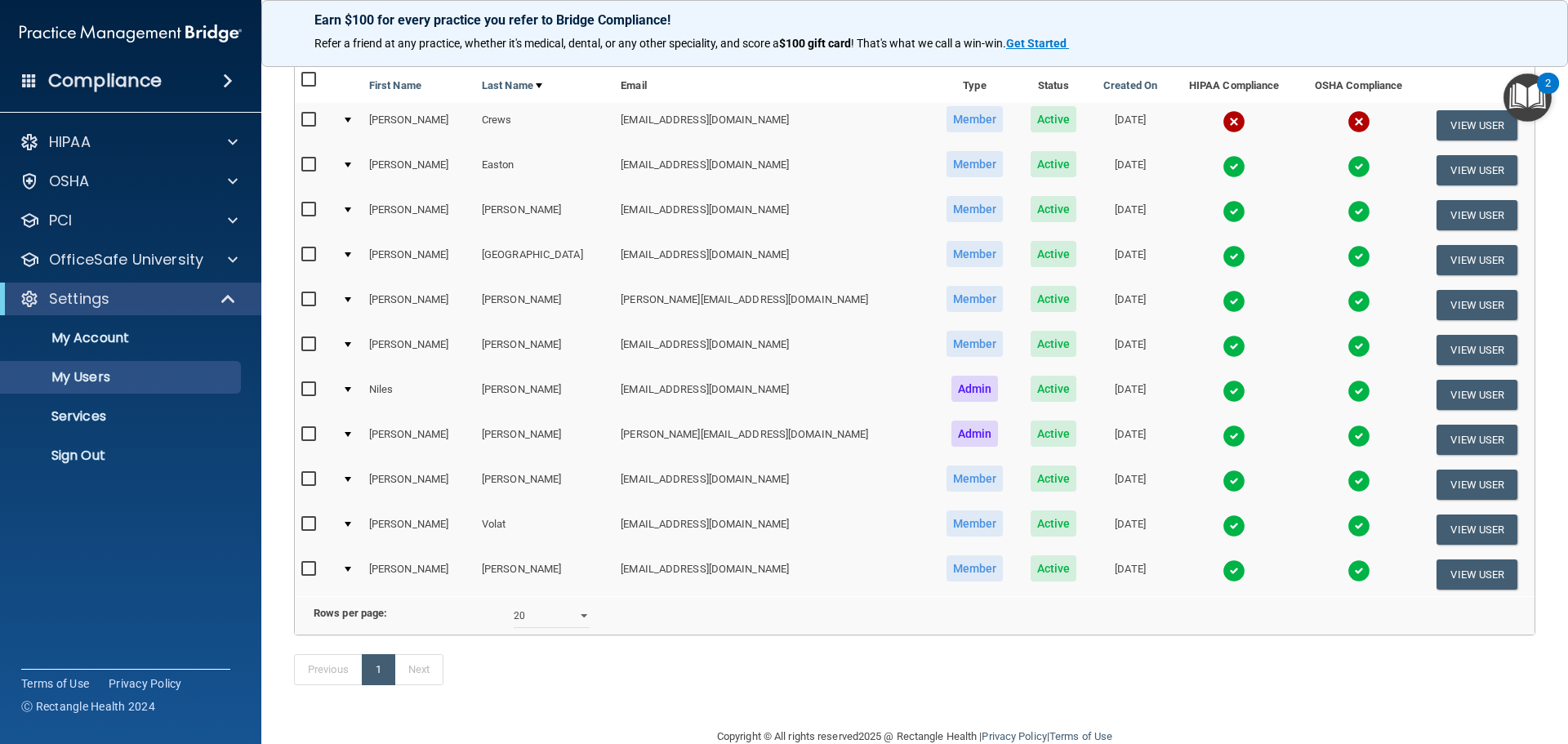
scroll to position [163, 0]
